Goal: Entertainment & Leisure: Consume media (video, audio)

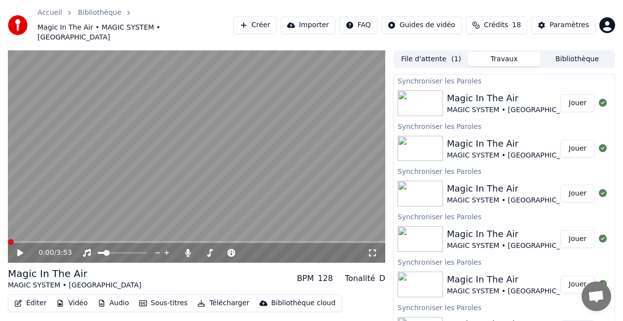
scroll to position [19, 0]
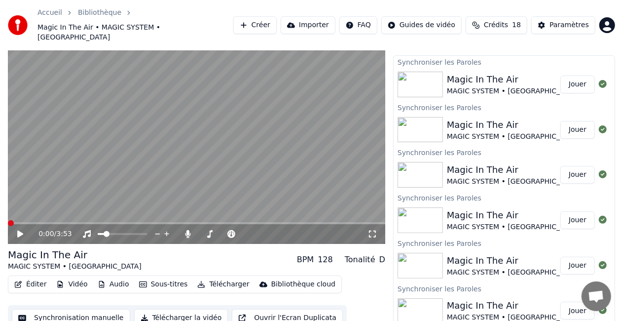
click at [19, 231] on icon at bounding box center [20, 234] width 6 height 7
click at [175, 229] on div "0:34 / 3:53" at bounding box center [203, 234] width 329 height 10
click at [8, 220] on span at bounding box center [11, 223] width 6 height 6
click at [19, 231] on icon at bounding box center [20, 234] width 5 height 6
click at [8, 220] on span at bounding box center [11, 223] width 6 height 6
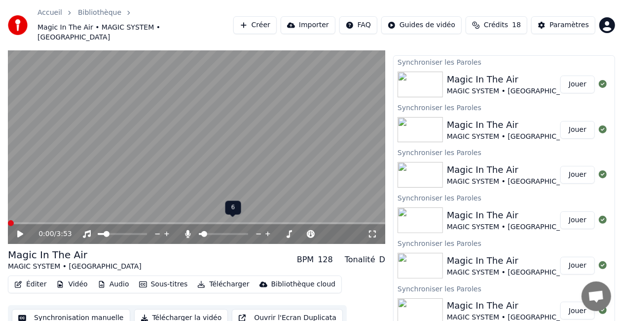
click at [202, 231] on span at bounding box center [204, 234] width 6 height 6
click at [19, 231] on icon at bounding box center [20, 234] width 6 height 7
click at [8, 220] on span at bounding box center [11, 223] width 6 height 6
drag, startPoint x: 13, startPoint y: 217, endPoint x: 0, endPoint y: 217, distance: 12.8
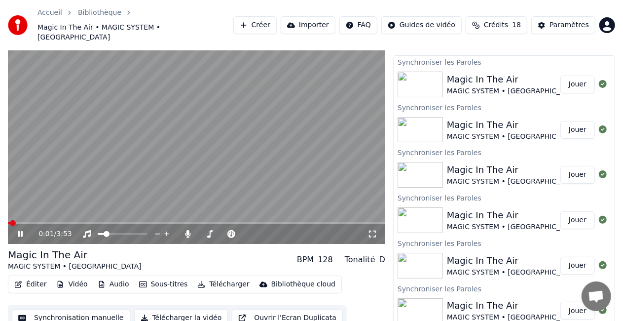
click at [0, 217] on div "0:01 / 3:53 Magic In The Air MAGIC SYSTEM • Chawki BPM 128 Tonalité D Éditer Vi…" at bounding box center [311, 181] width 623 height 299
click at [8, 220] on span at bounding box center [11, 223] width 6 height 6
click at [24, 230] on icon at bounding box center [27, 234] width 23 height 8
click at [8, 220] on span at bounding box center [11, 223] width 6 height 6
click at [18, 231] on icon at bounding box center [20, 234] width 6 height 7
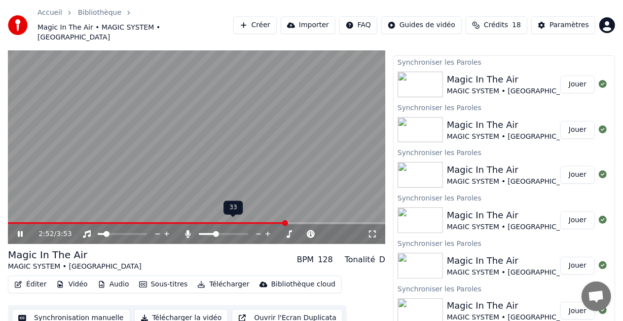
click at [215, 231] on span at bounding box center [216, 234] width 6 height 6
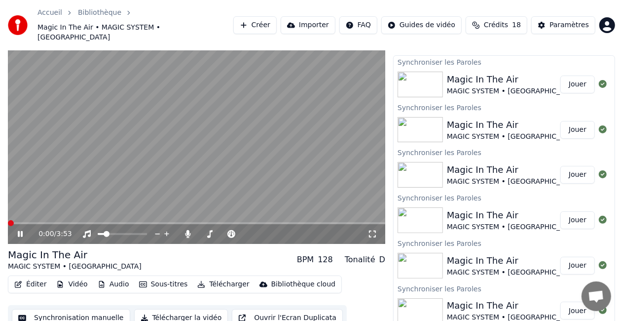
click at [8, 220] on span at bounding box center [11, 223] width 6 height 6
click at [18, 229] on div "0:00 / 3:53" at bounding box center [197, 234] width 370 height 10
click at [8, 220] on span at bounding box center [11, 223] width 6 height 6
click at [21, 231] on icon at bounding box center [20, 234] width 5 height 6
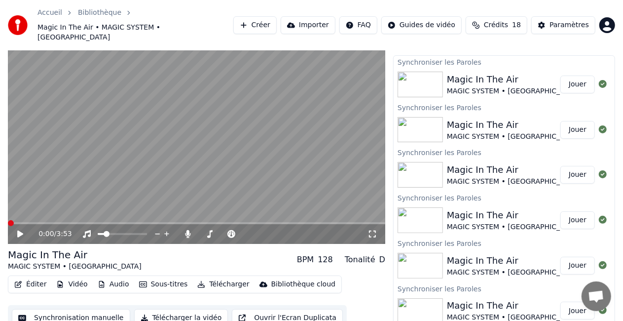
click at [8, 220] on span at bounding box center [11, 223] width 6 height 6
click at [20, 231] on icon at bounding box center [20, 234] width 6 height 7
click at [21, 230] on icon at bounding box center [27, 234] width 23 height 8
